Goal: Check status: Check status

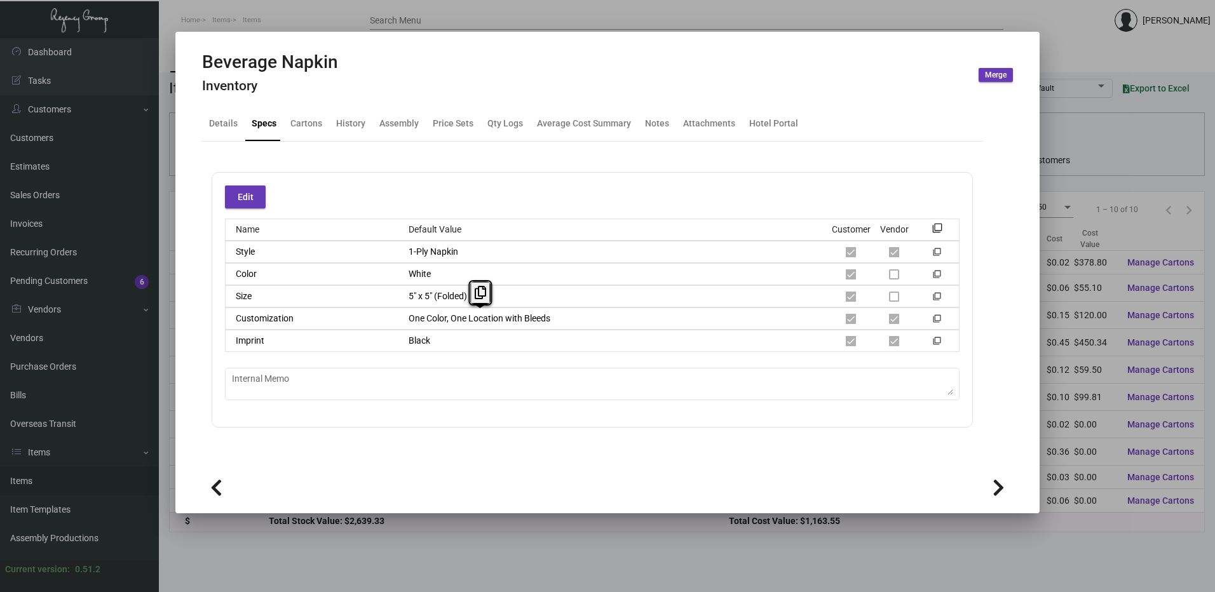
click at [253, 564] on div at bounding box center [607, 296] width 1215 height 592
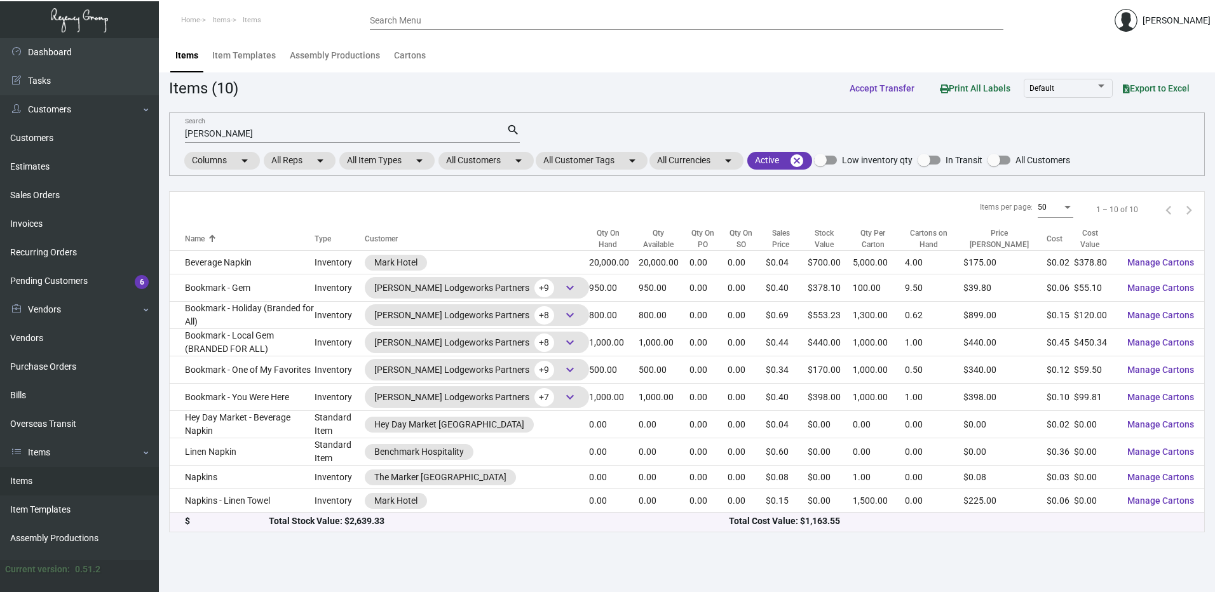
click at [104, 484] on link "Items" at bounding box center [79, 481] width 159 height 29
drag, startPoint x: 256, startPoint y: 137, endPoint x: 144, endPoint y: 135, distance: 111.9
click at [144, 135] on div "Dashboard Dashboard Tasks Customers Customers Estimates Sales Orders Invoices R…" at bounding box center [607, 315] width 1215 height 554
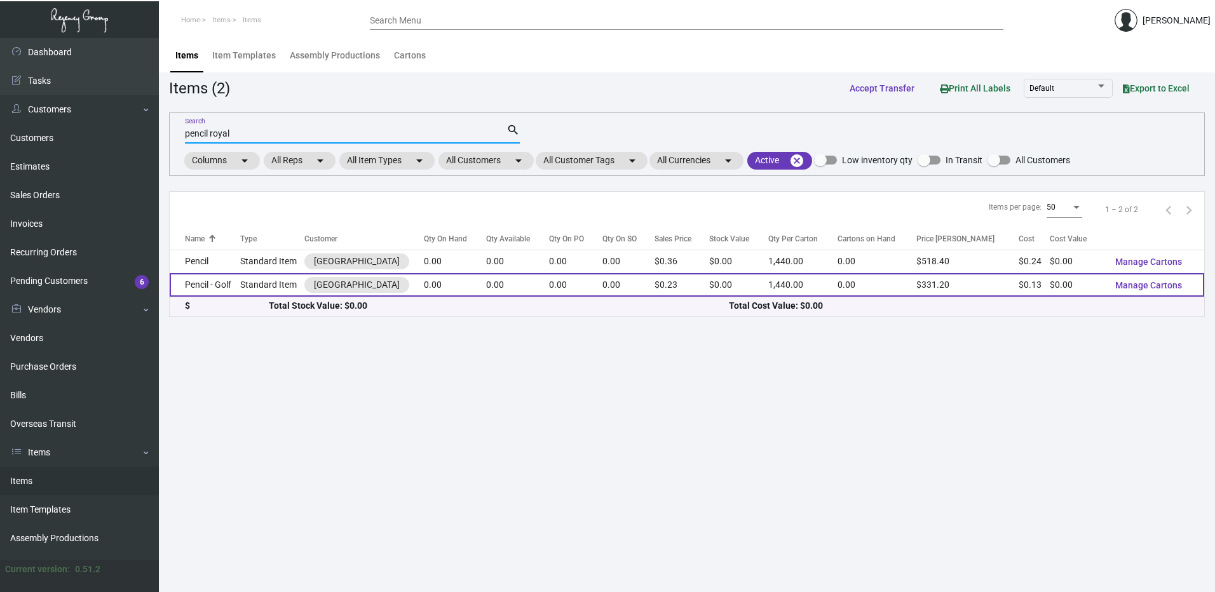
type input "pencil royal"
click at [245, 284] on td "Standard Item" at bounding box center [272, 285] width 64 height 24
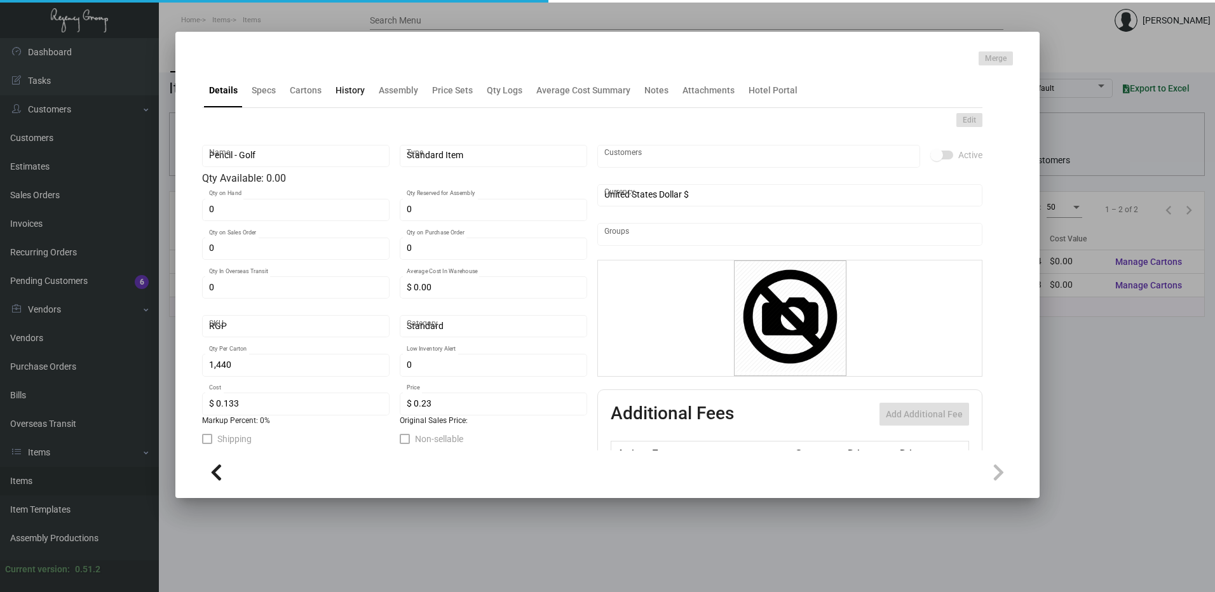
click at [362, 94] on div "History" at bounding box center [350, 90] width 29 height 13
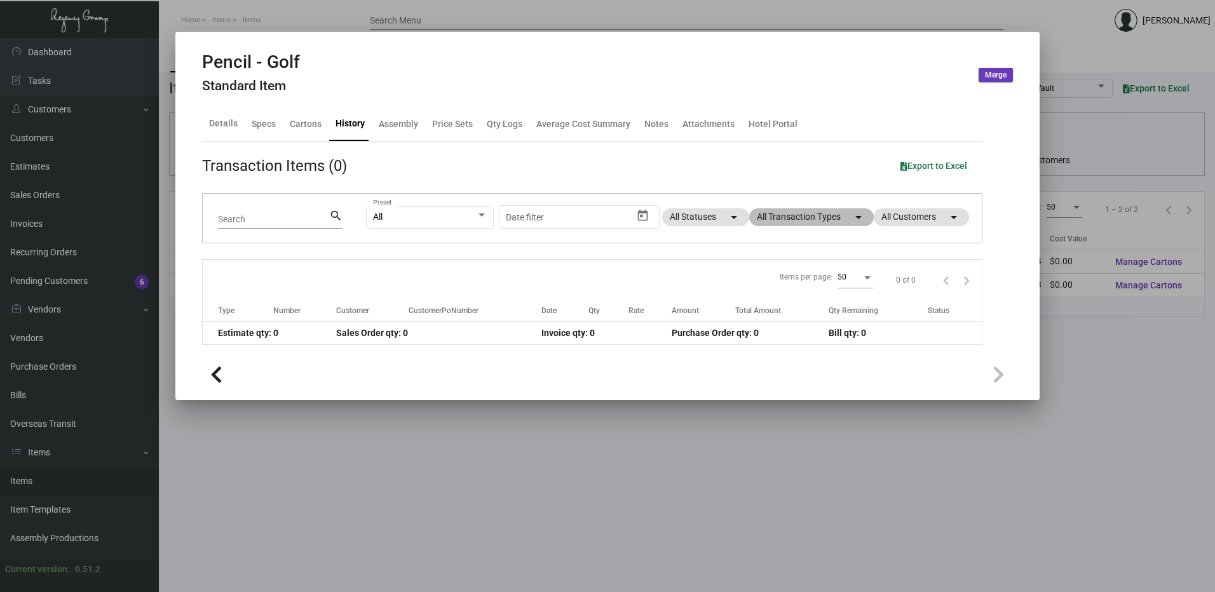
click at [840, 217] on mat-chip "All Transaction Types arrow_drop_down" at bounding box center [811, 217] width 125 height 18
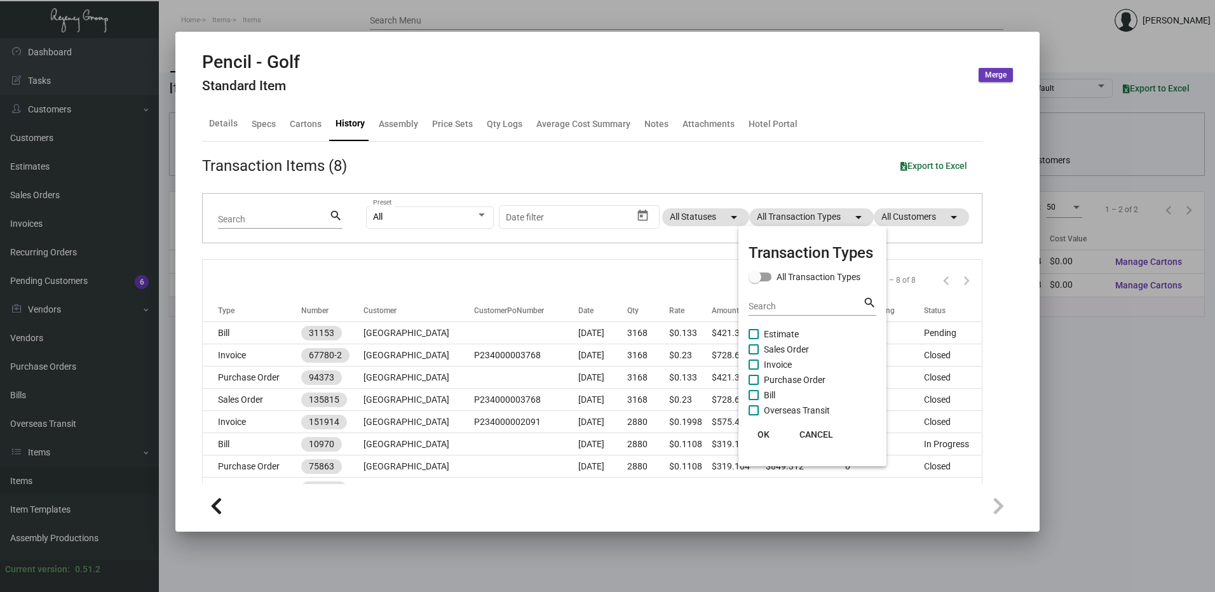
click at [821, 378] on span "Purchase Order" at bounding box center [795, 379] width 62 height 15
click at [754, 385] on input "Purchase Order" at bounding box center [753, 385] width 1 height 1
checkbox input "true"
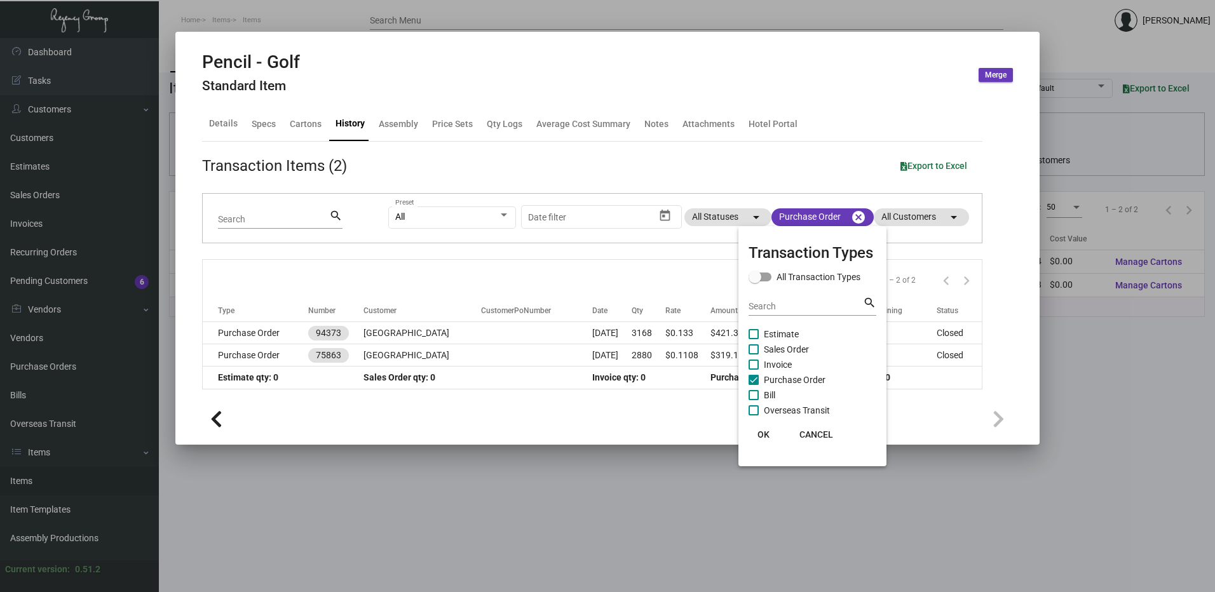
click at [760, 438] on span "OK" at bounding box center [764, 435] width 12 height 10
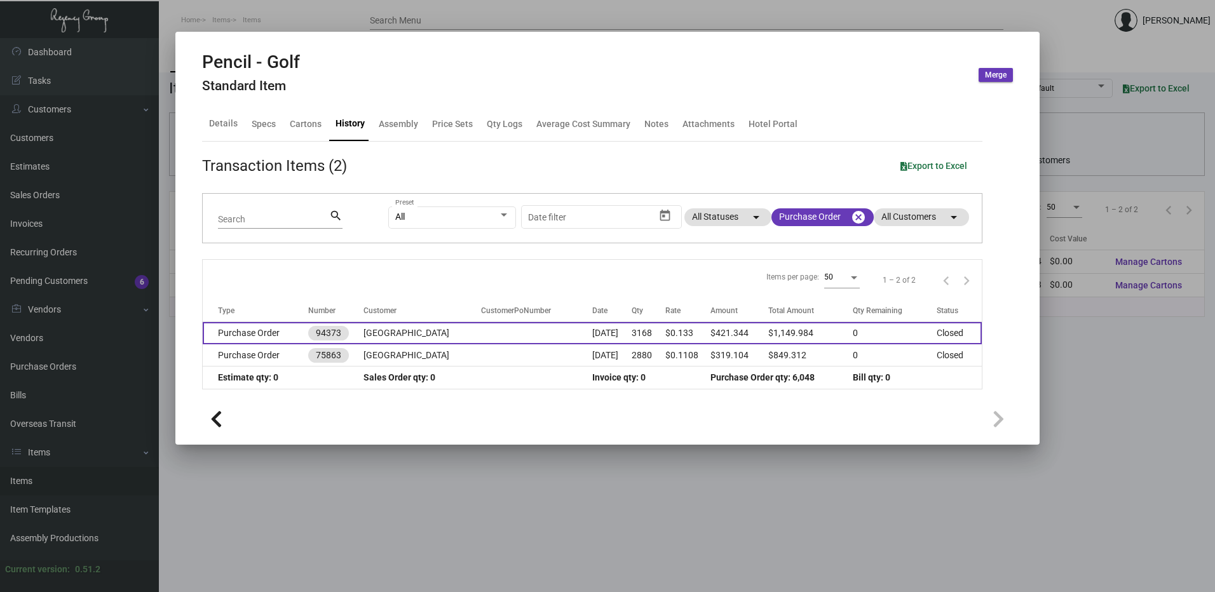
click at [692, 330] on td "$0.133" at bounding box center [688, 333] width 45 height 22
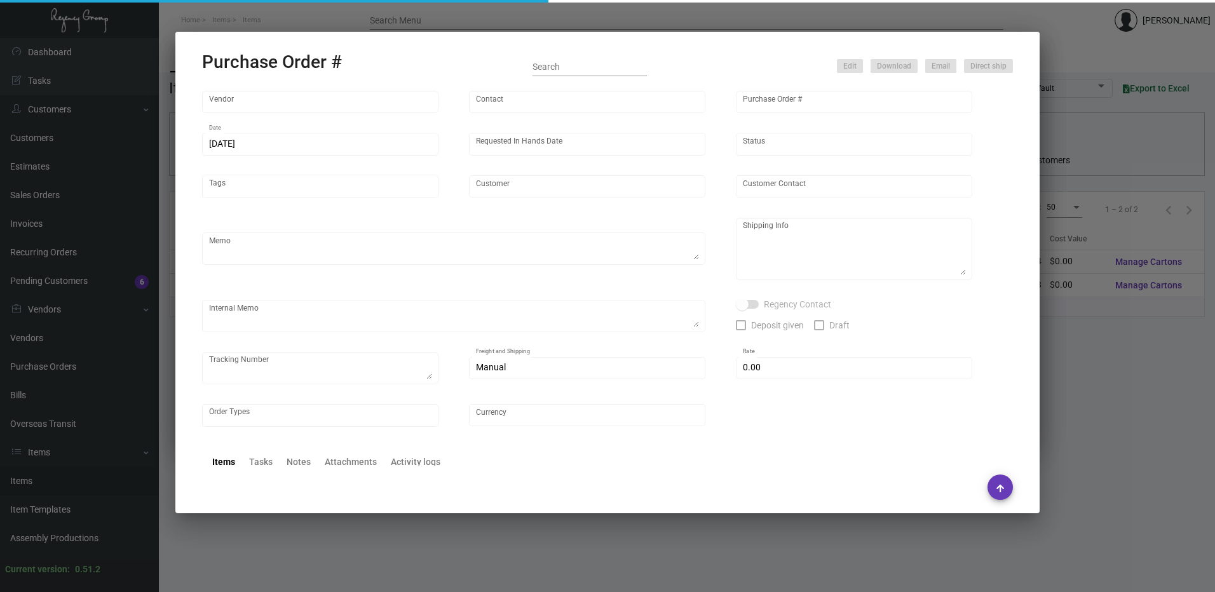
type input "[PERSON_NAME] Pencil"
type input "[PERSON_NAME]"
type input "94373"
type input "[DATE]"
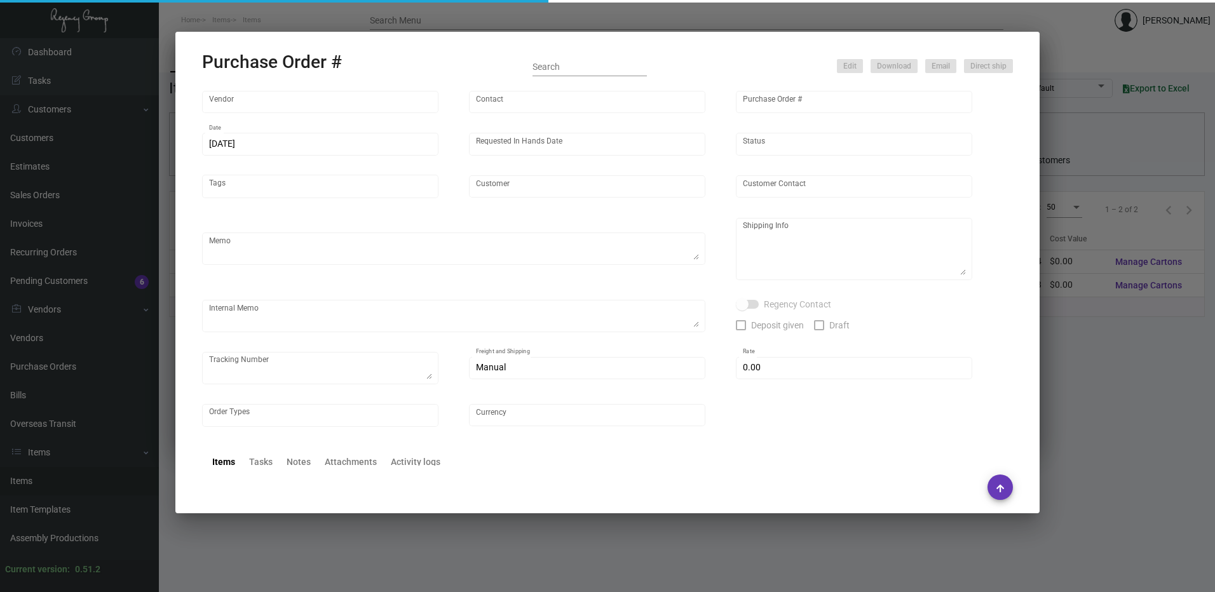
type input "[GEOGRAPHIC_DATA]"
type input "[PERSON_NAME]"
type textarea "Repeat Previous PO 75863.BLIND Ship via UPS Ground Acct# 1AY276."
type textarea "[PERSON_NAME][GEOGRAPHIC_DATA] [STREET_ADDRESS][US_STATE]"
type input "$ 0.00"
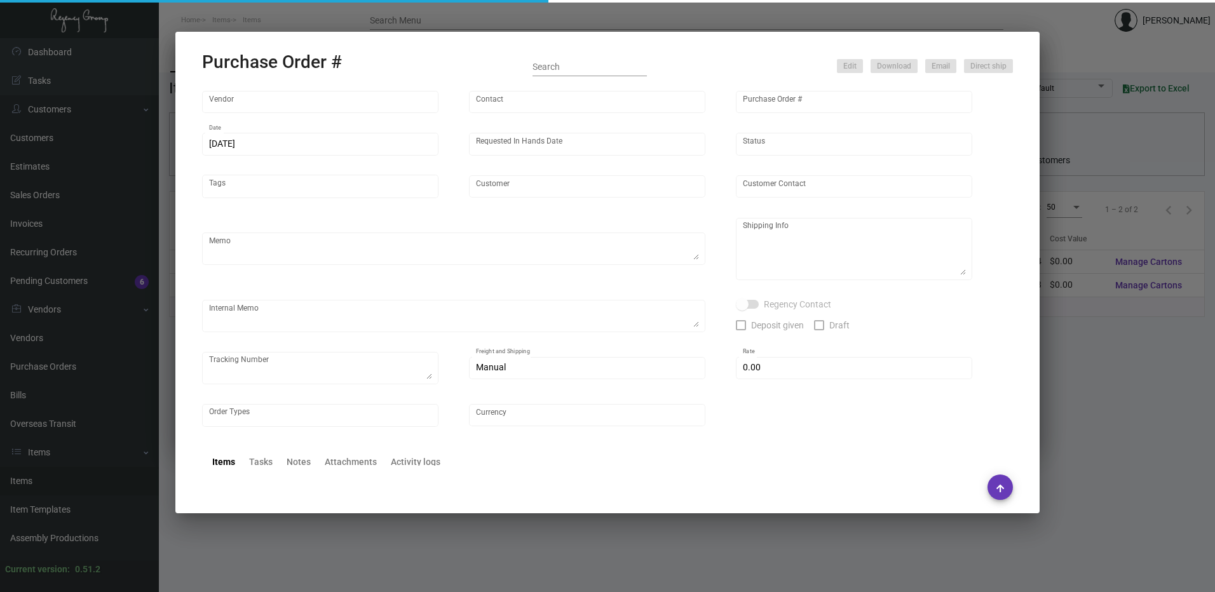
type input "United States Dollar $"
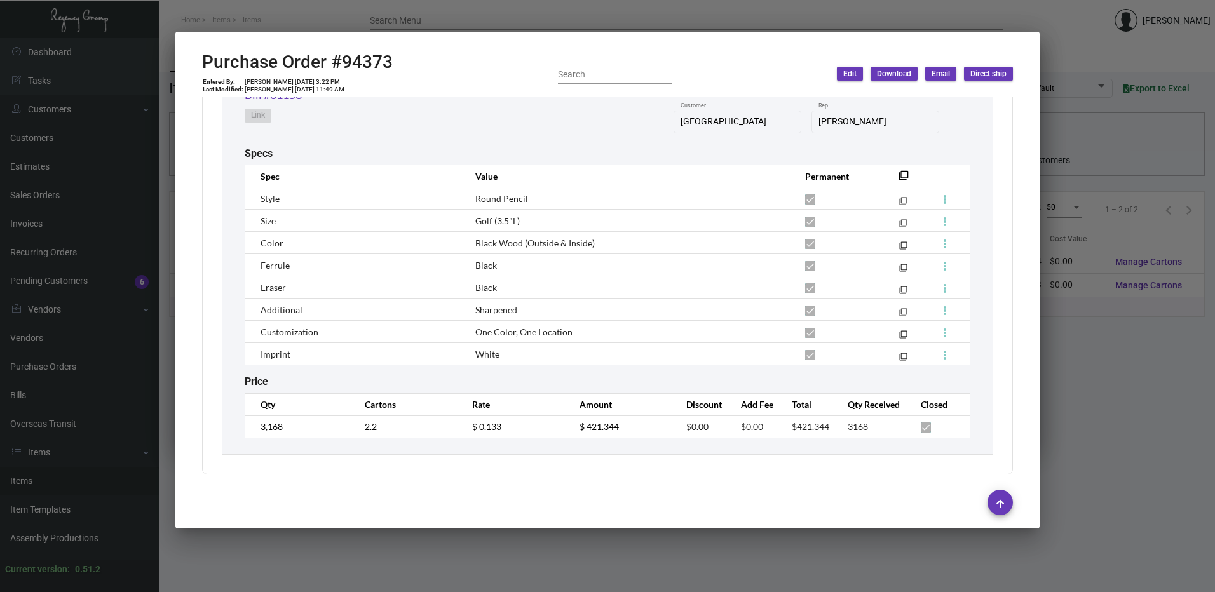
scroll to position [1236, 0]
click at [369, 63] on h2 "Purchase Order #94373" at bounding box center [297, 62] width 191 height 22
copy h2 "94373"
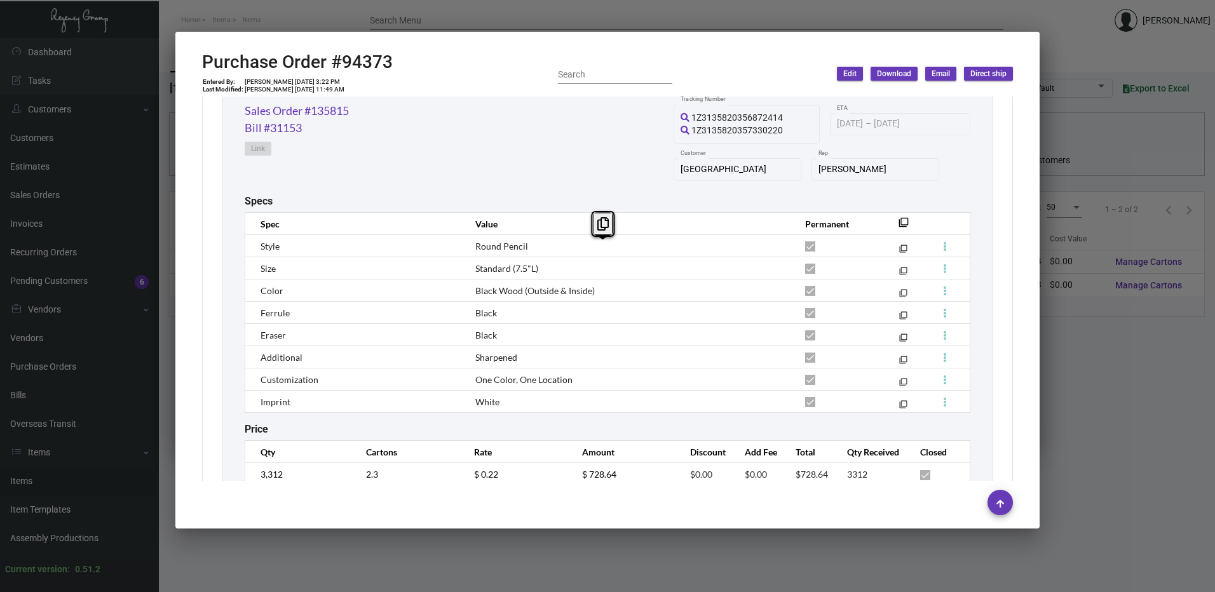
scroll to position [664, 0]
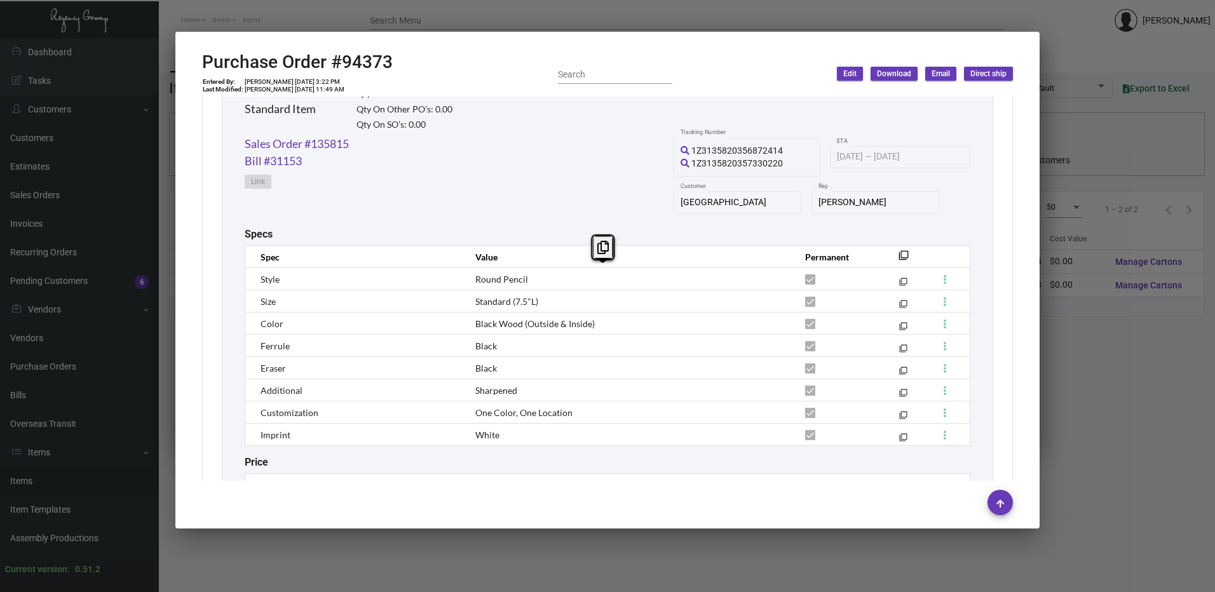
drag, startPoint x: 523, startPoint y: 354, endPoint x: 470, endPoint y: 284, distance: 87.2
click at [470, 284] on div "Pencil Standard Item Qty On Hand: 0.00 Qty On Other PO’s: 0.00 Qty On SO’s: 0.0…" at bounding box center [608, 539] width 772 height 976
copy div "Round Pencil filter_none Size Standard (7.5"L) filter_none Color Black Wood (Ou…"
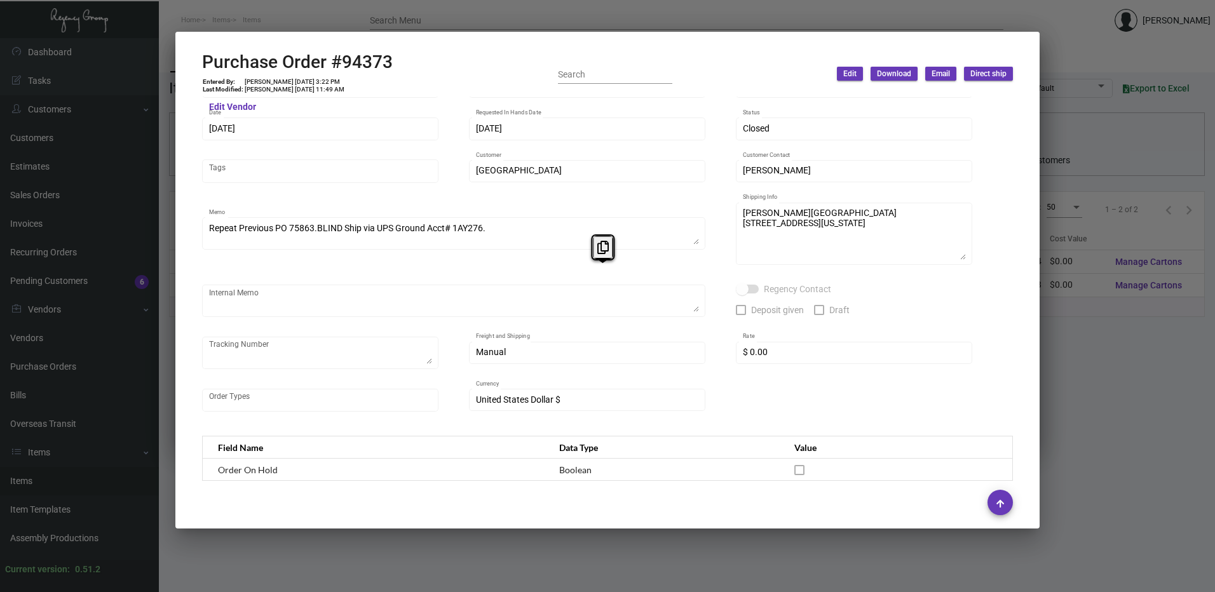
scroll to position [0, 0]
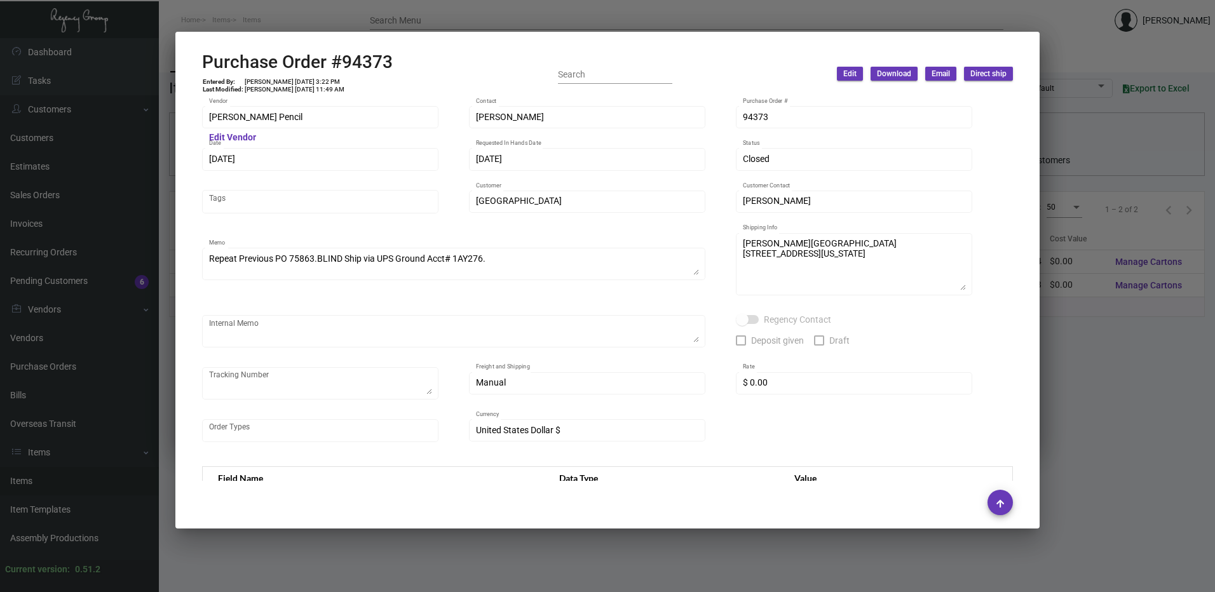
click at [365, 55] on h2 "Purchase Order #94373" at bounding box center [297, 62] width 191 height 22
copy h2 "94373"
